Goal: Task Accomplishment & Management: Complete application form

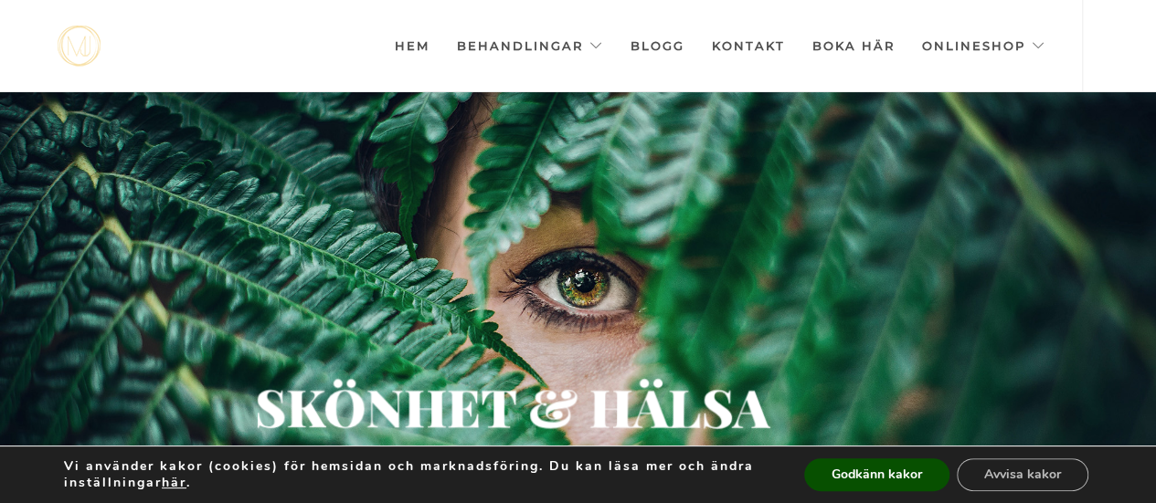
click at [751, 43] on link "Kontakt" at bounding box center [748, 45] width 73 height 91
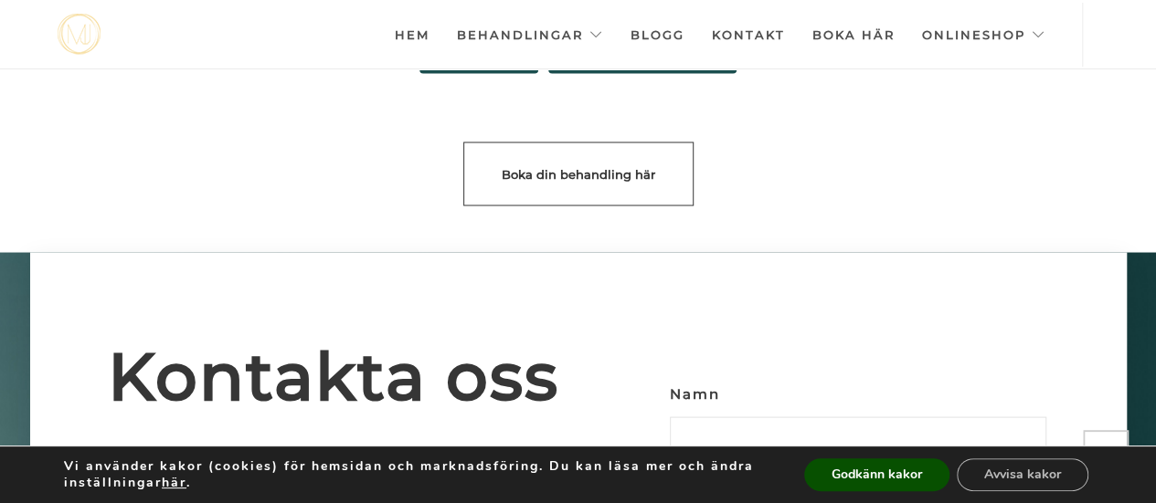
scroll to position [5082, 0]
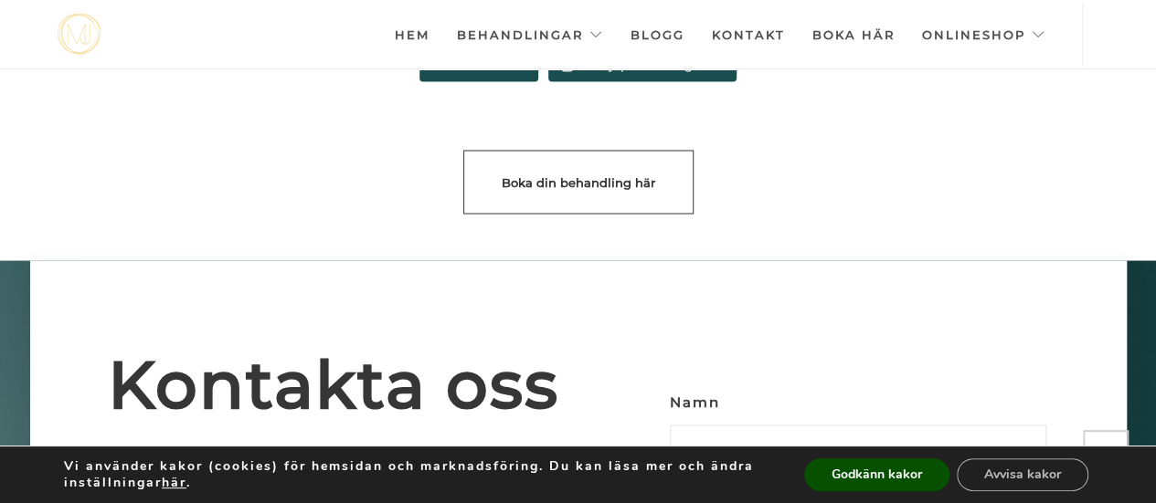
click at [707, 425] on input "Namn" at bounding box center [858, 448] width 376 height 46
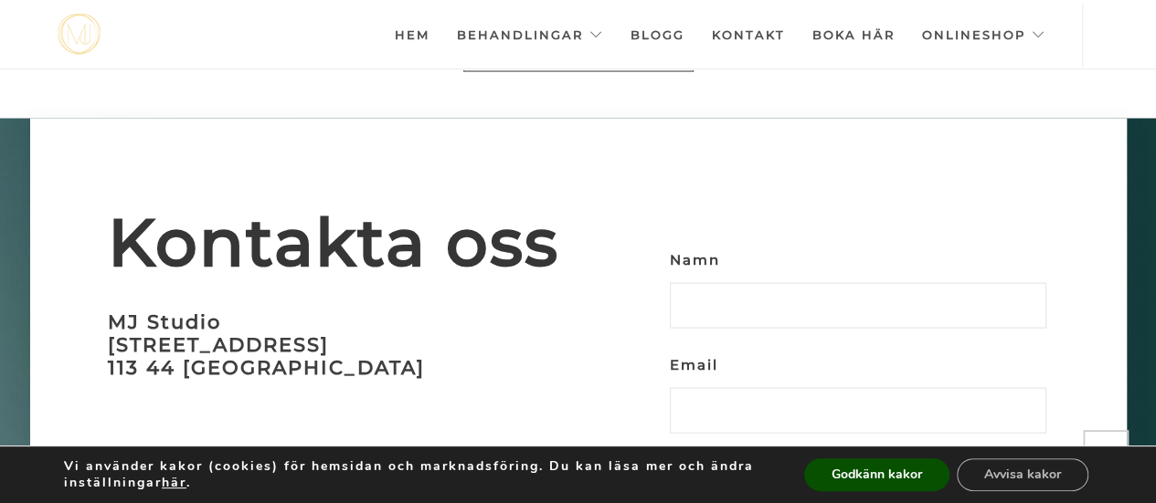
scroll to position [5232, 0]
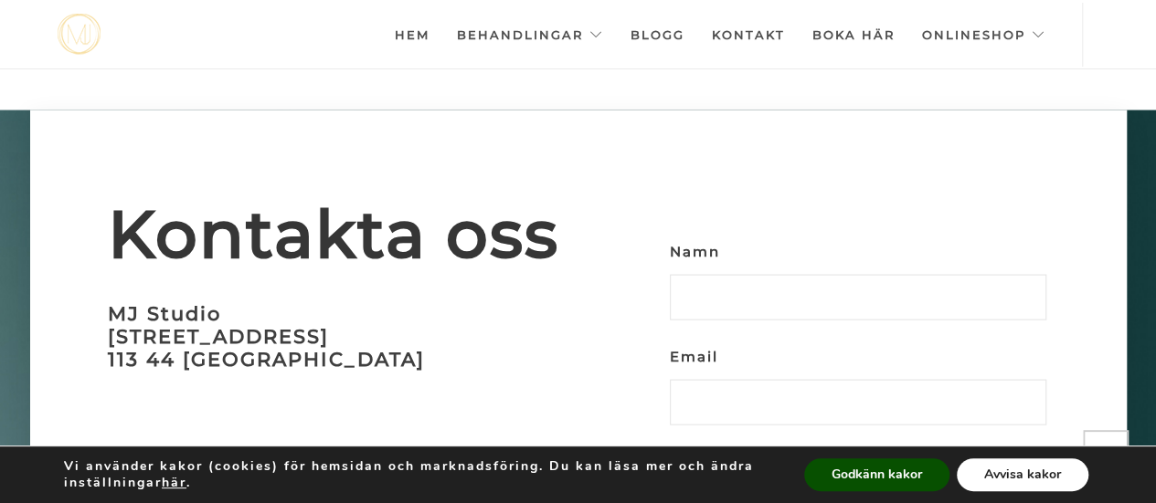
click at [1029, 485] on button "Avvisa kakor" at bounding box center [1022, 475] width 132 height 33
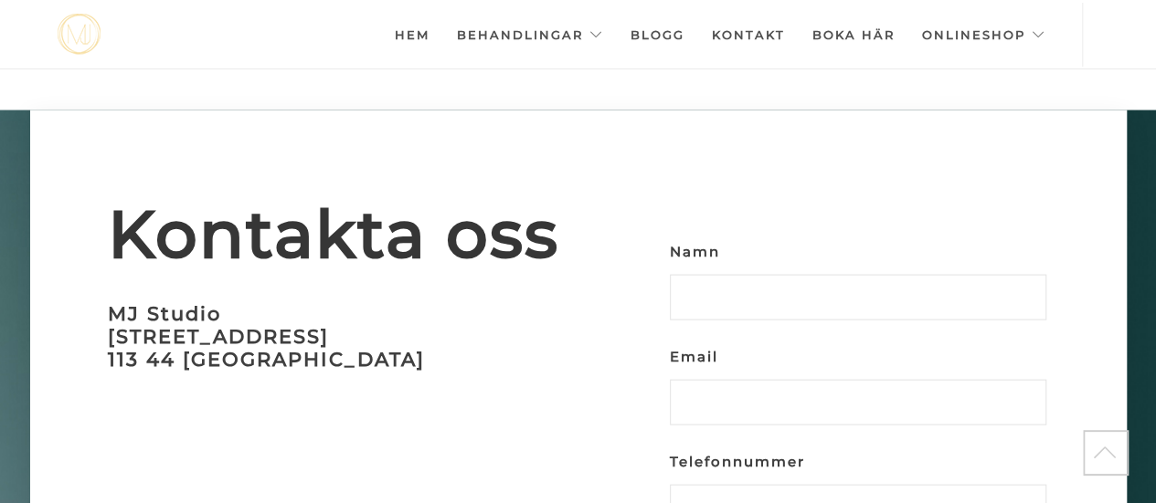
click at [736, 275] on input "Namn" at bounding box center [858, 298] width 376 height 46
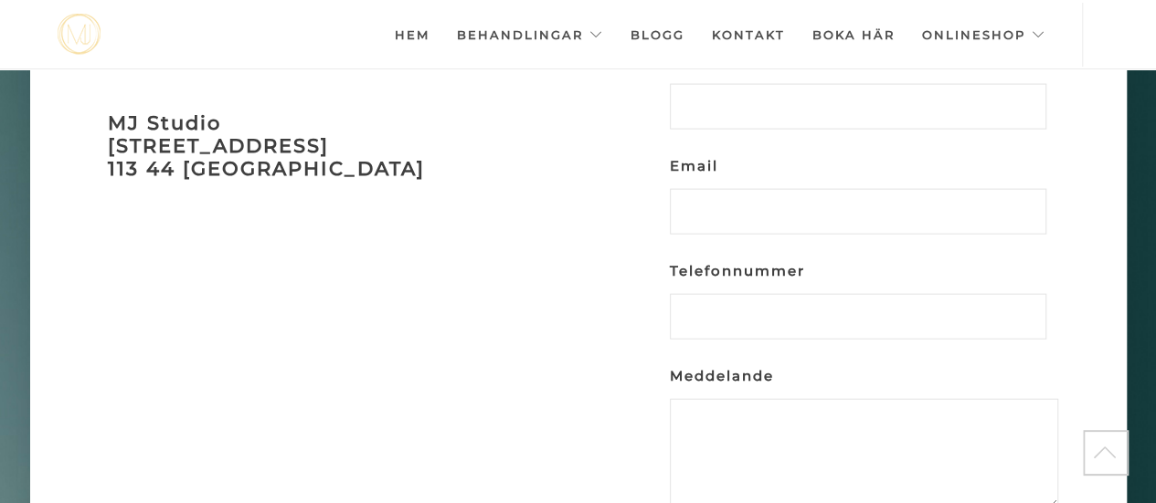
scroll to position [5405, 0]
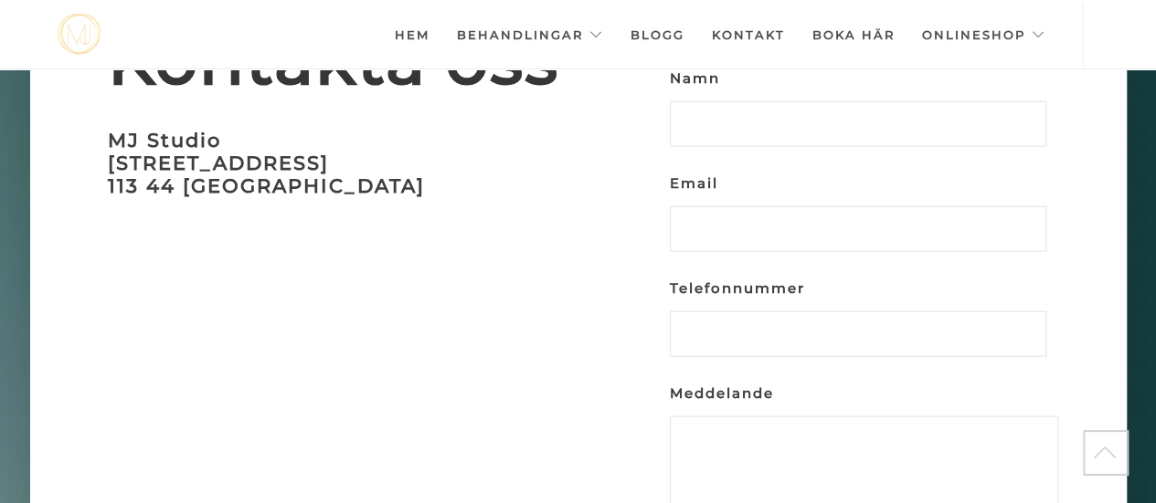
click at [727, 206] on input "Email" at bounding box center [858, 229] width 376 height 46
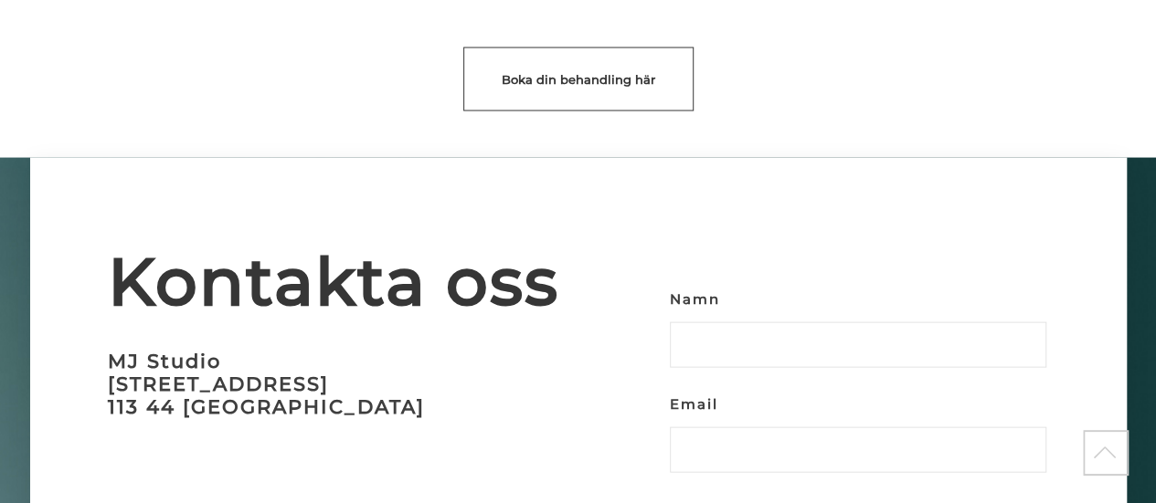
scroll to position [5286, 0]
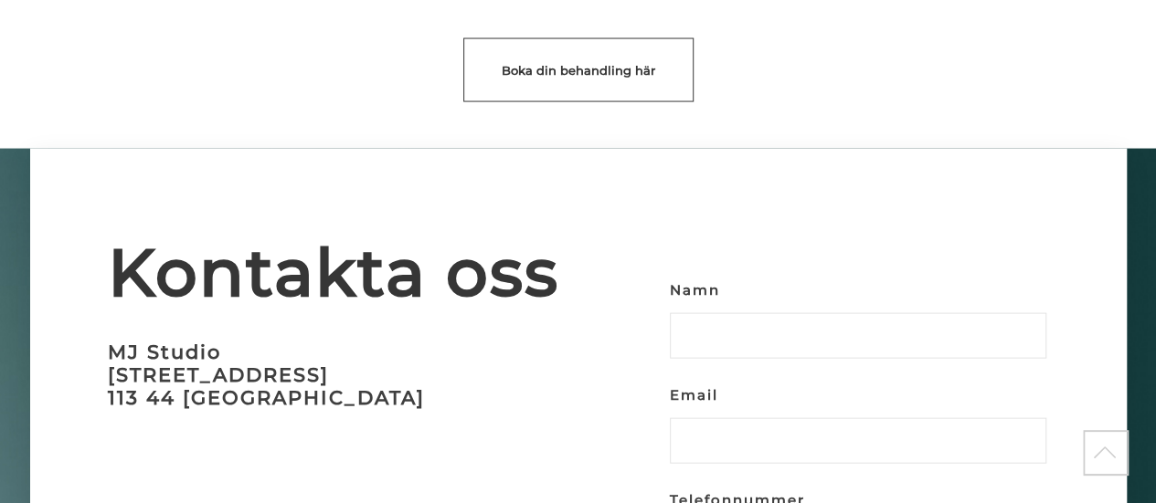
click at [711, 313] on input "Namn" at bounding box center [858, 336] width 376 height 46
type input "Jennie Thingwall"
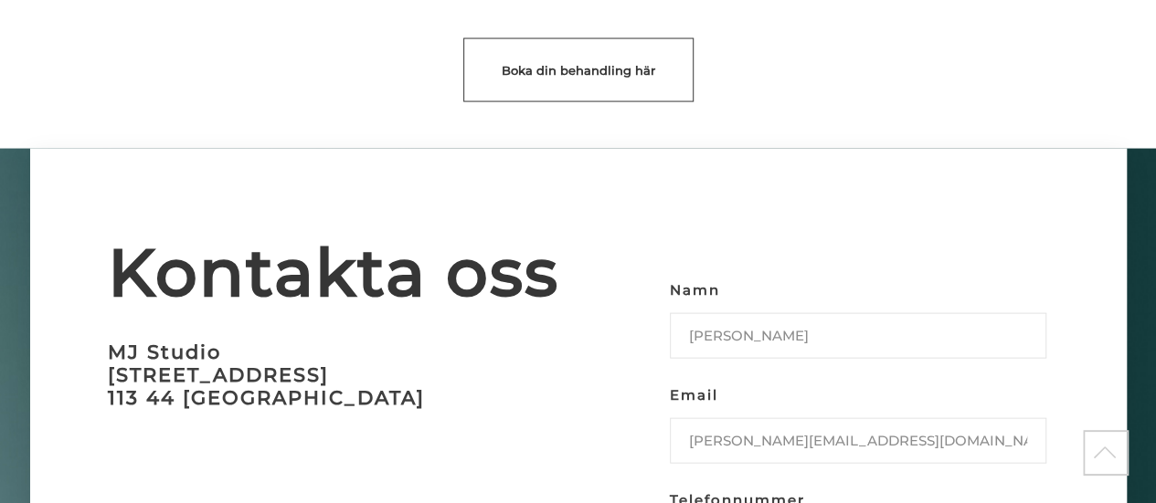
type input "jennie_thingwall@hotmail.com"
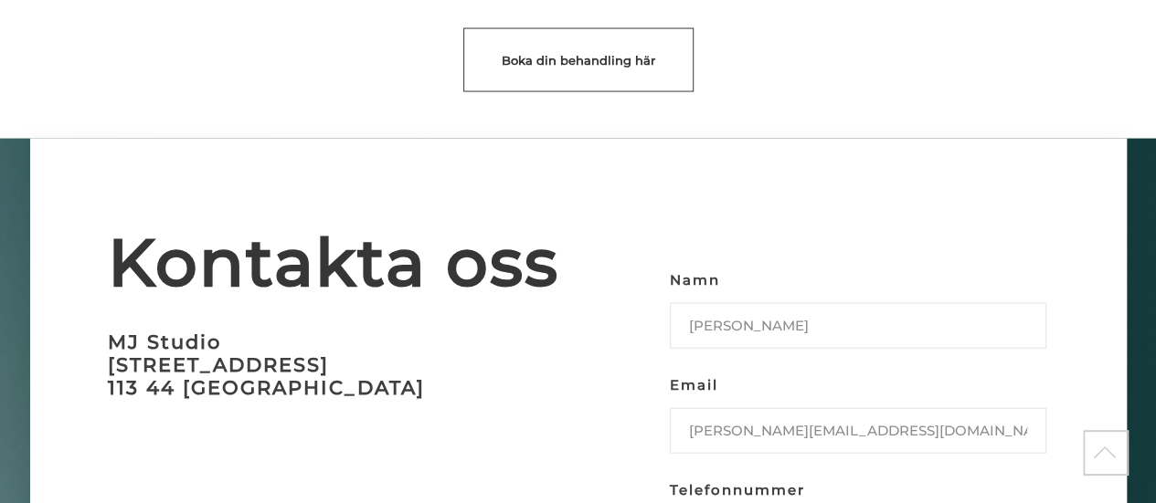
type input "0761411159"
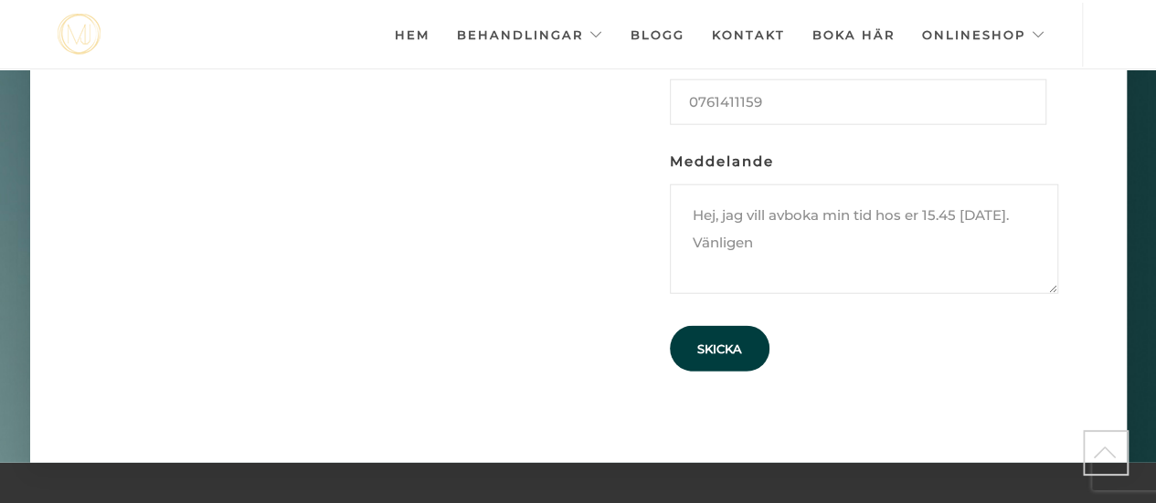
scroll to position [13, 0]
type textarea "Hej, jag vill avboka min tid hos er 15.45 imorgon. Vänligen Jennie"
click at [723, 326] on input "Skicka" at bounding box center [720, 349] width 100 height 46
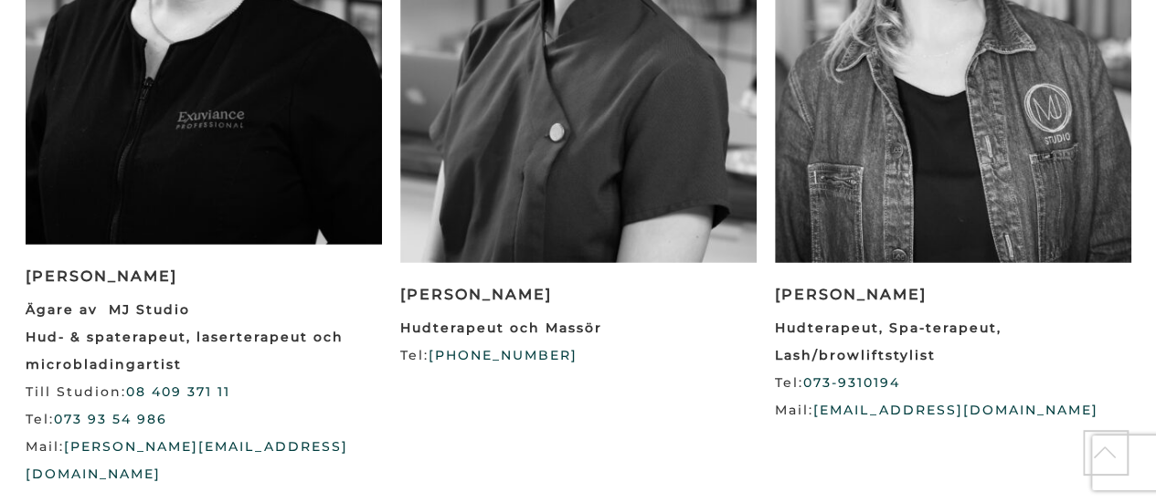
scroll to position [2125, 0]
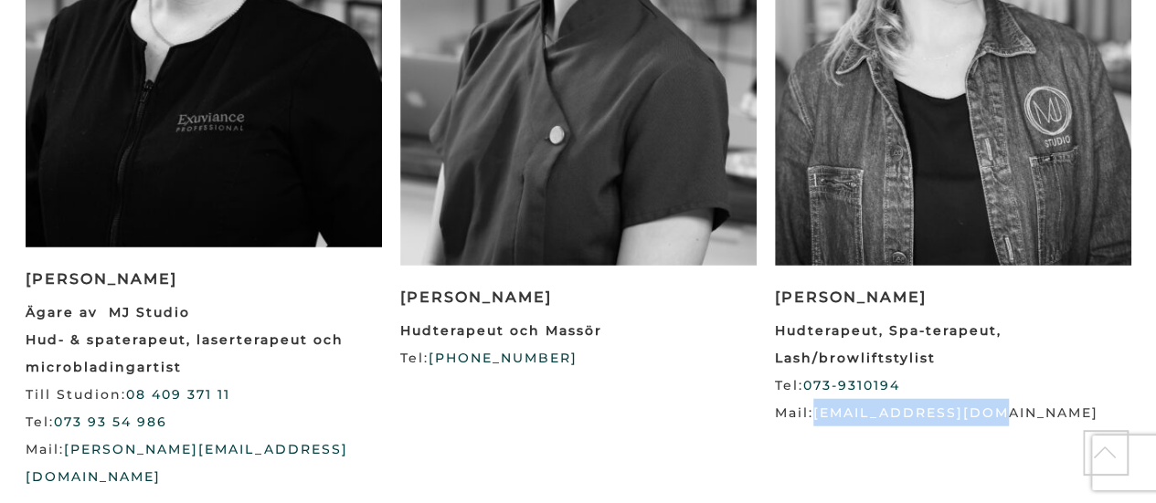
drag, startPoint x: 999, startPoint y: 388, endPoint x: 823, endPoint y: 390, distance: 176.3
click at [823, 390] on p "Hudterapeut, Spa-terapeut, Lash/browliftstylist Tel: 073-9310194 Mail: Rschris@…" at bounding box center [953, 372] width 356 height 110
copy link "[EMAIL_ADDRESS][DOMAIN_NAME]"
